Goal: Task Accomplishment & Management: Manage account settings

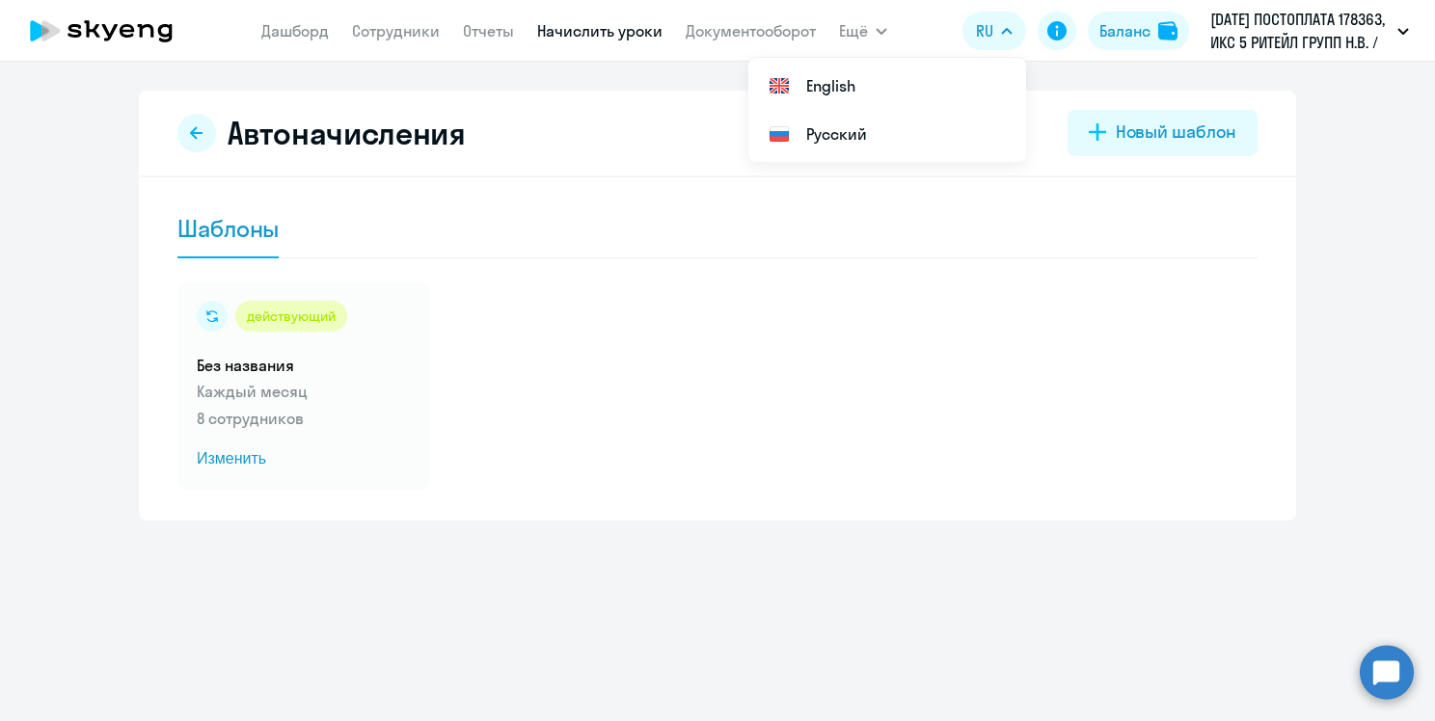
click at [202, 135] on icon at bounding box center [196, 132] width 15 height 15
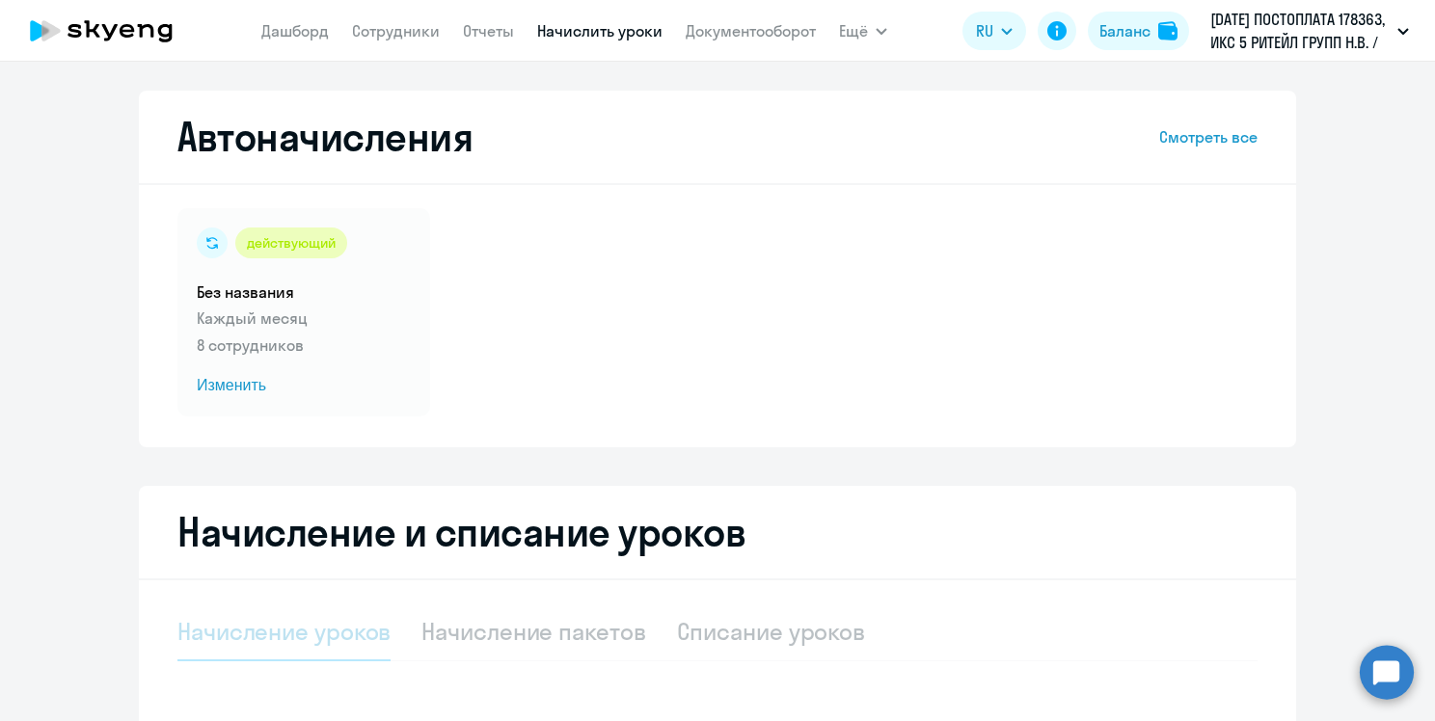
select select "10"
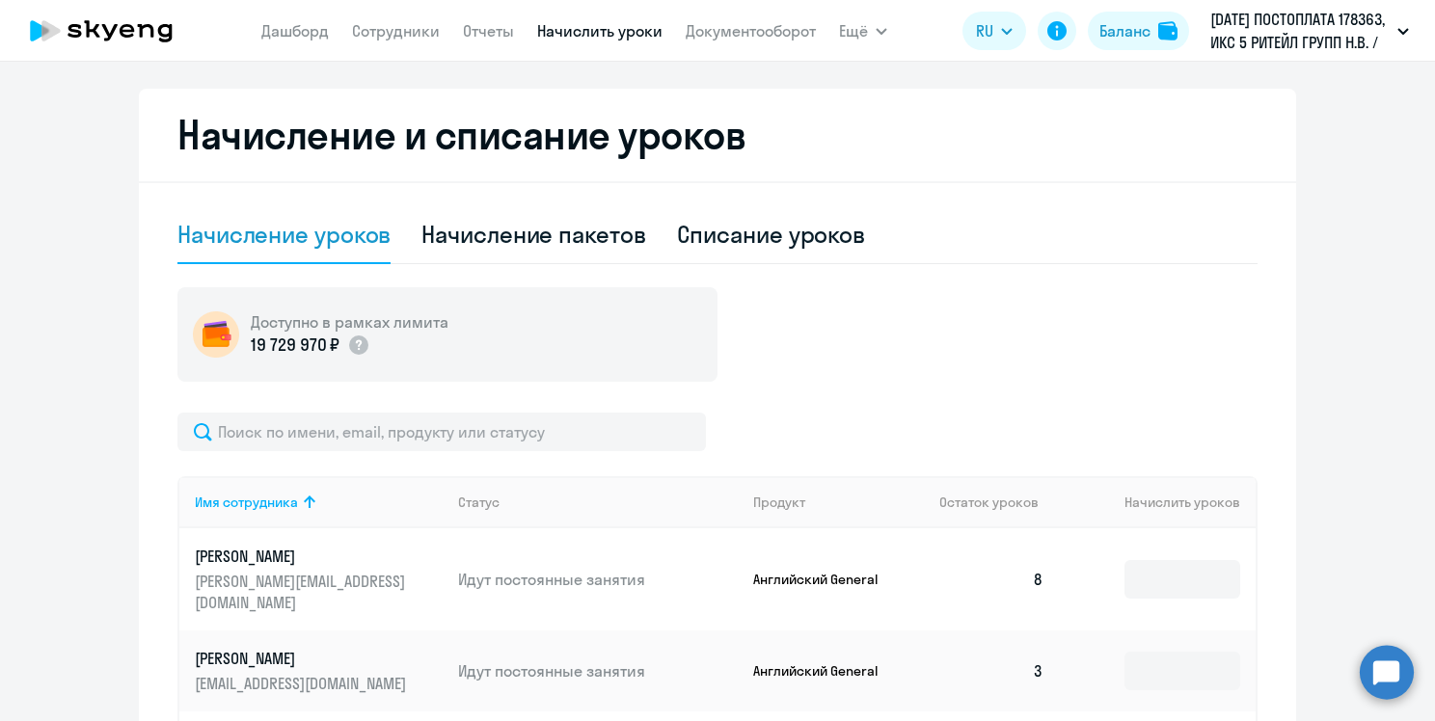
scroll to position [596, 0]
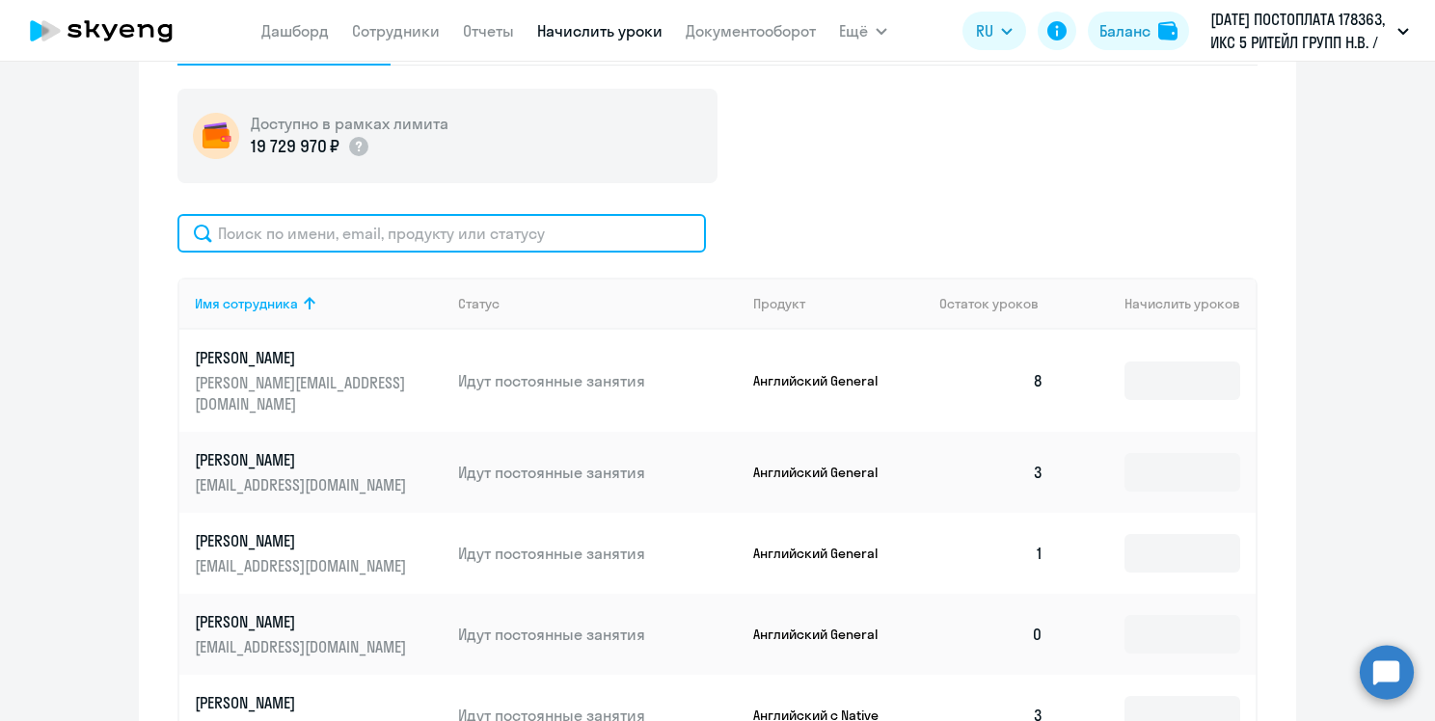
click at [430, 238] on input "text" at bounding box center [441, 233] width 529 height 39
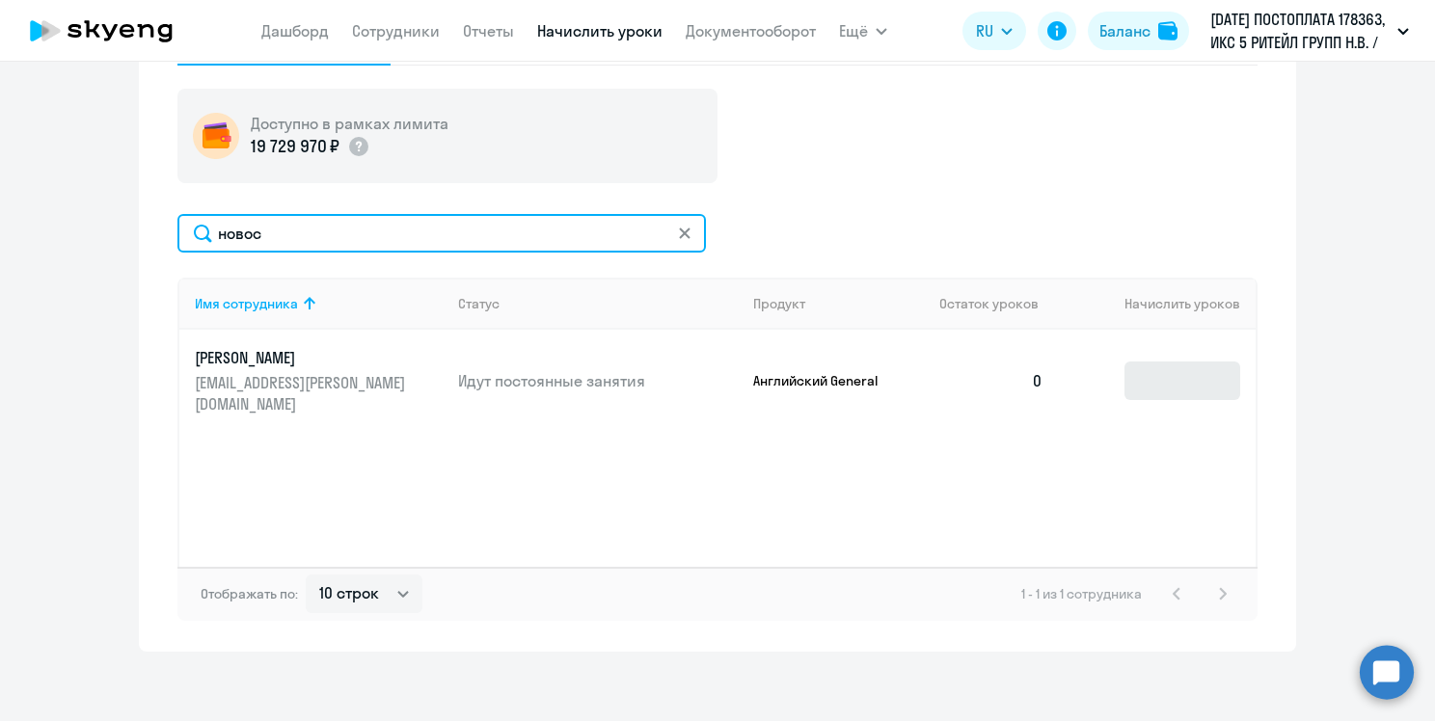
type input "новос"
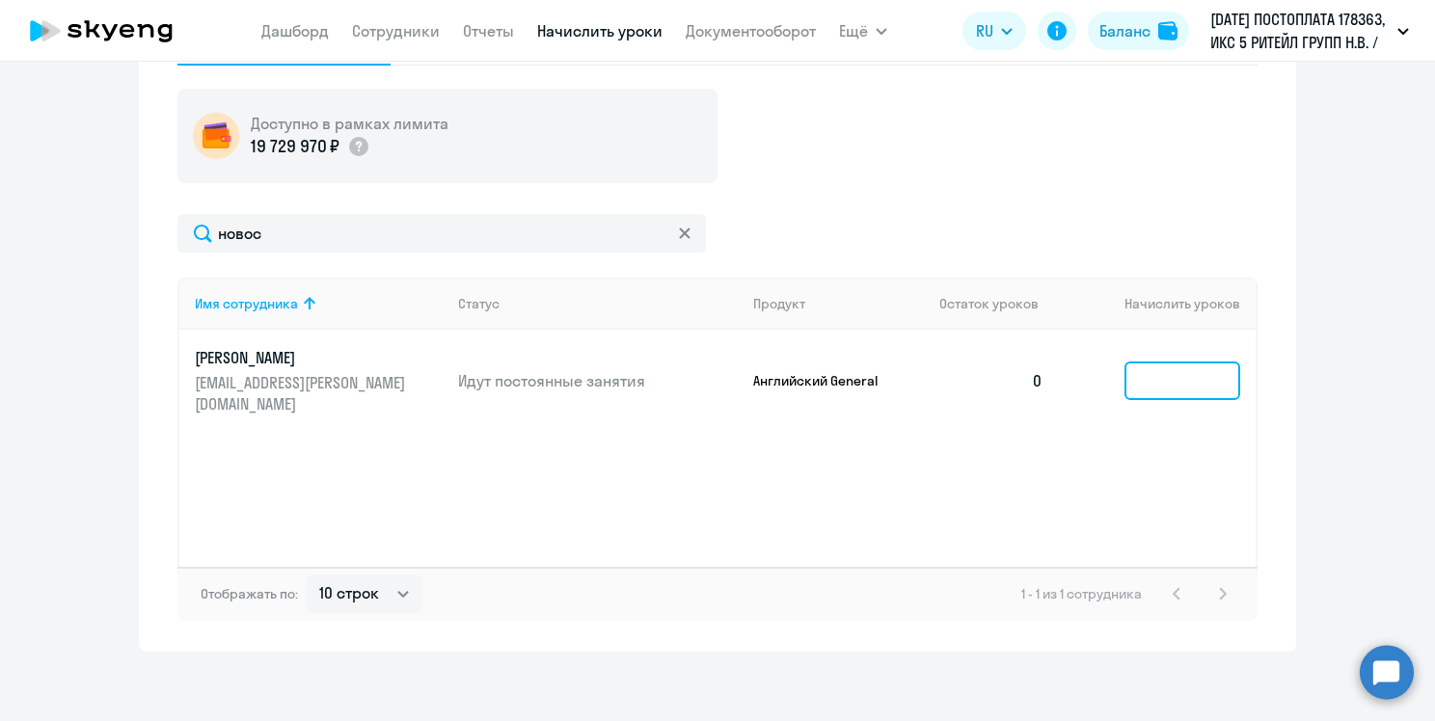
click at [1146, 371] on input at bounding box center [1183, 381] width 116 height 39
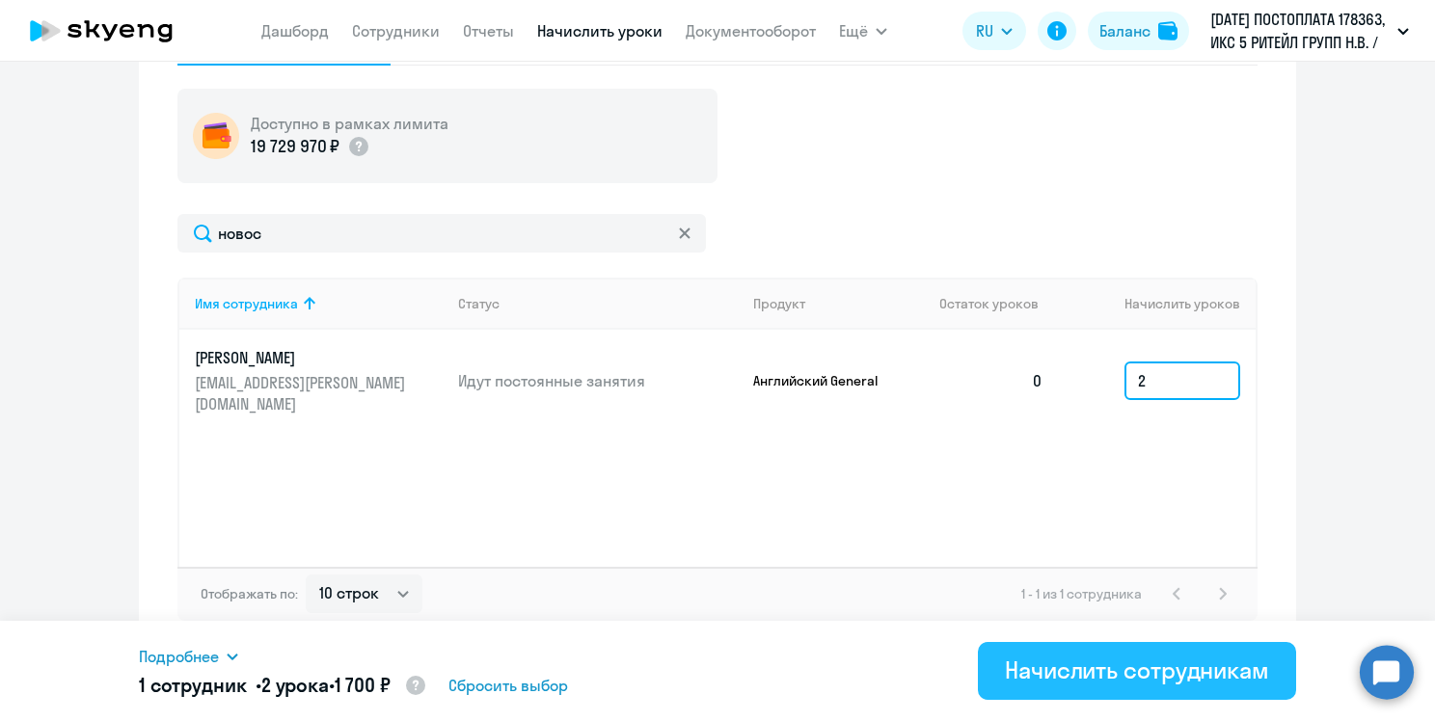
type input "2"
click at [1039, 675] on div "Начислить сотрудникам" at bounding box center [1137, 670] width 264 height 31
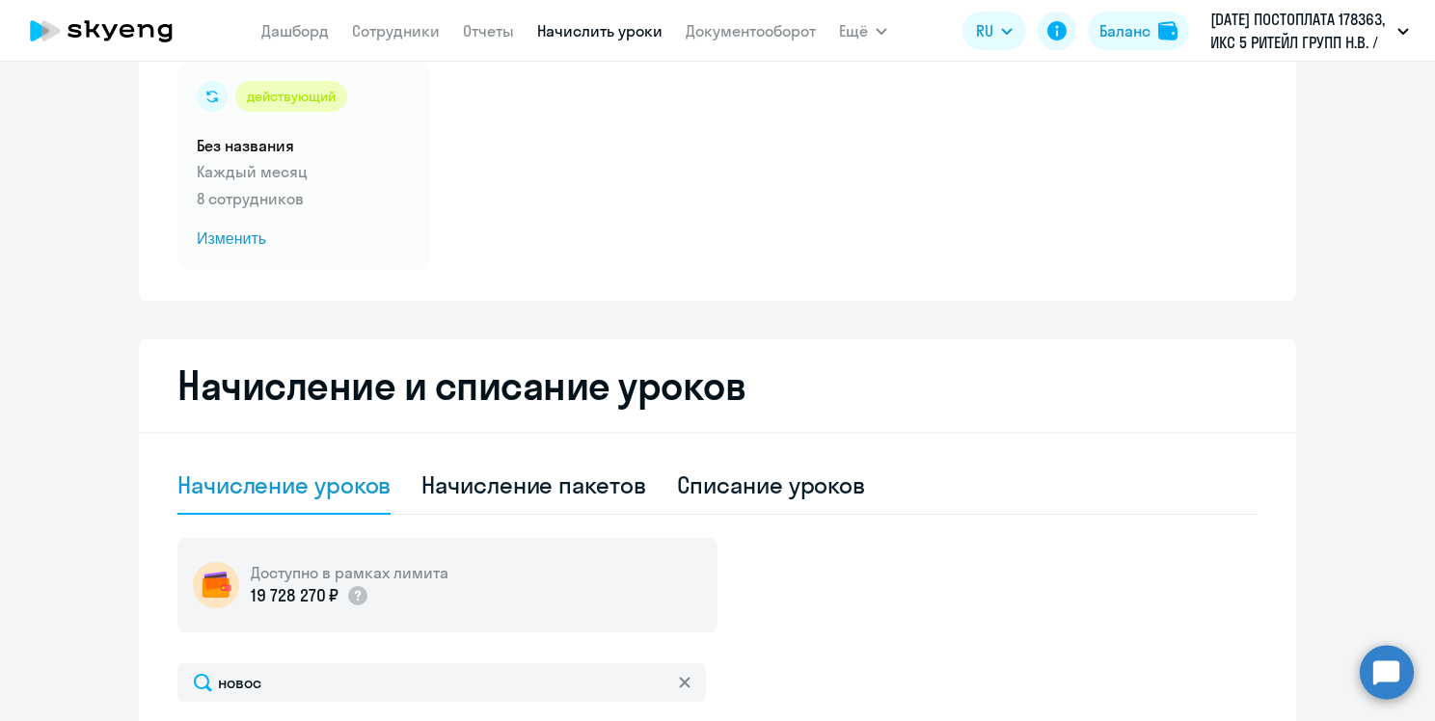
scroll to position [49, 0]
